Goal: Task Accomplishment & Management: Manage account settings

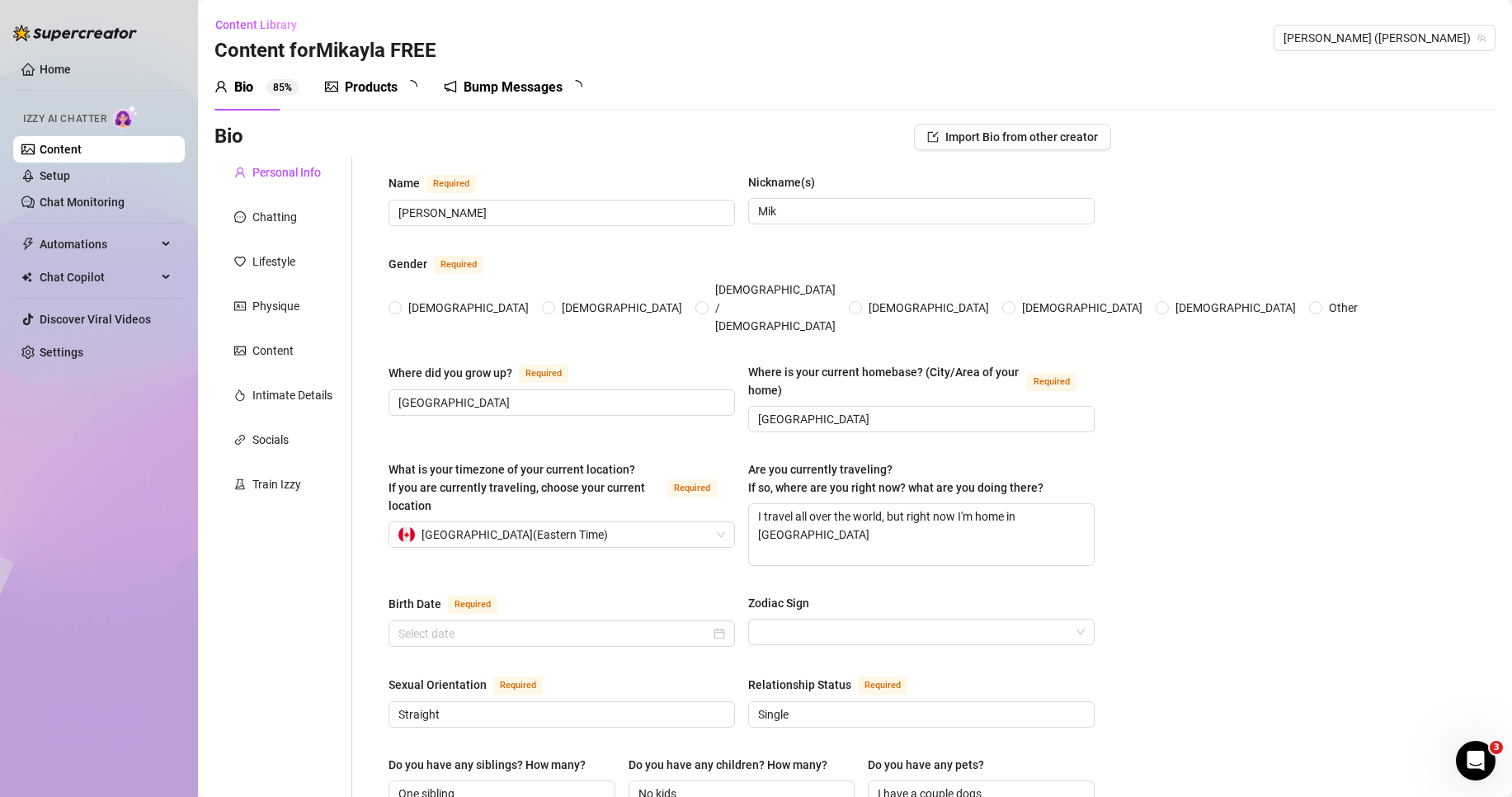
radio input "true"
type input "[DATE]"
click at [639, 50] on div "Content Library Content for [PERSON_NAME] [PERSON_NAME] ([PERSON_NAME])" at bounding box center [854, 38] width 1281 height 53
click at [70, 170] on link "Setup" at bounding box center [55, 176] width 31 height 14
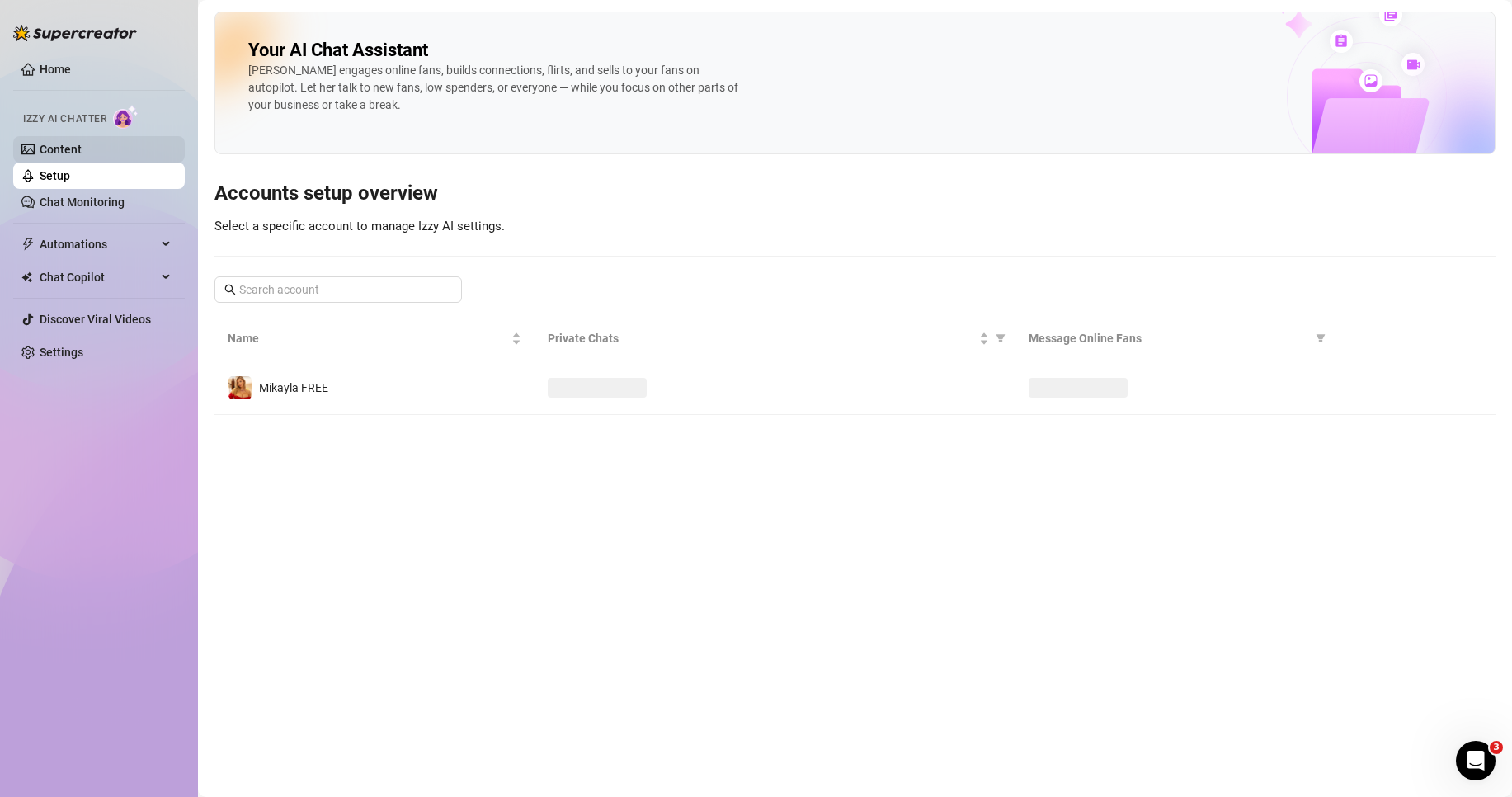
click at [81, 144] on link "Content" at bounding box center [61, 149] width 42 height 14
